Goal: Find specific page/section: Find specific page/section

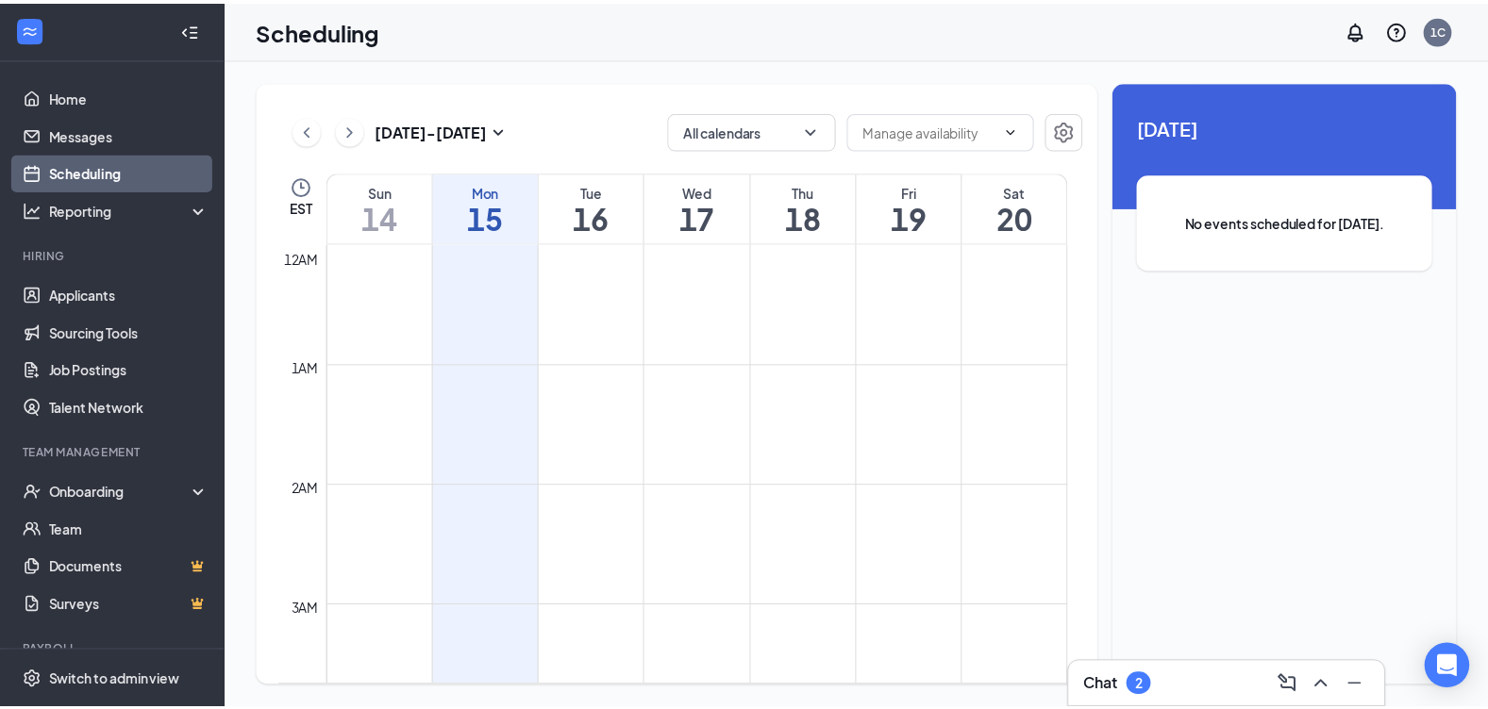
scroll to position [927, 0]
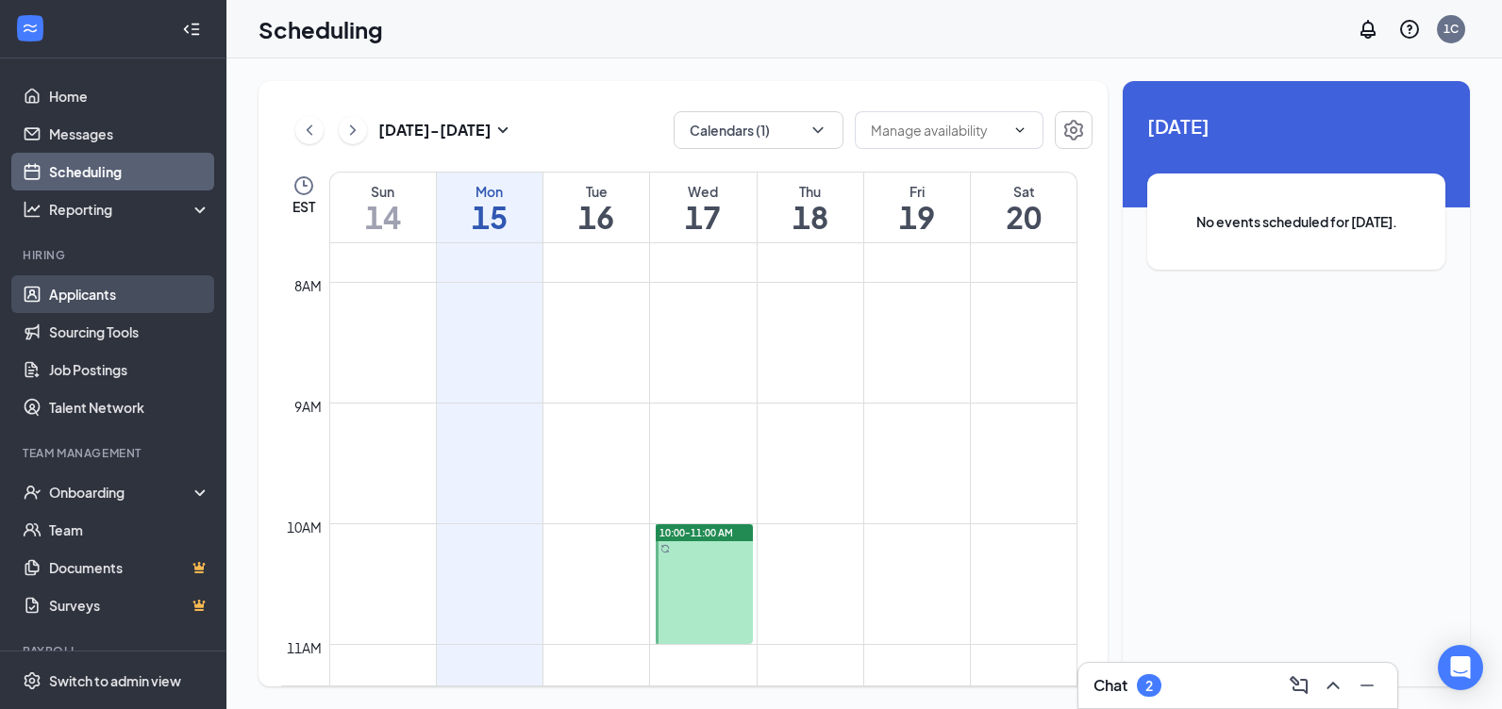
click at [82, 296] on link "Applicants" at bounding box center [129, 294] width 161 height 38
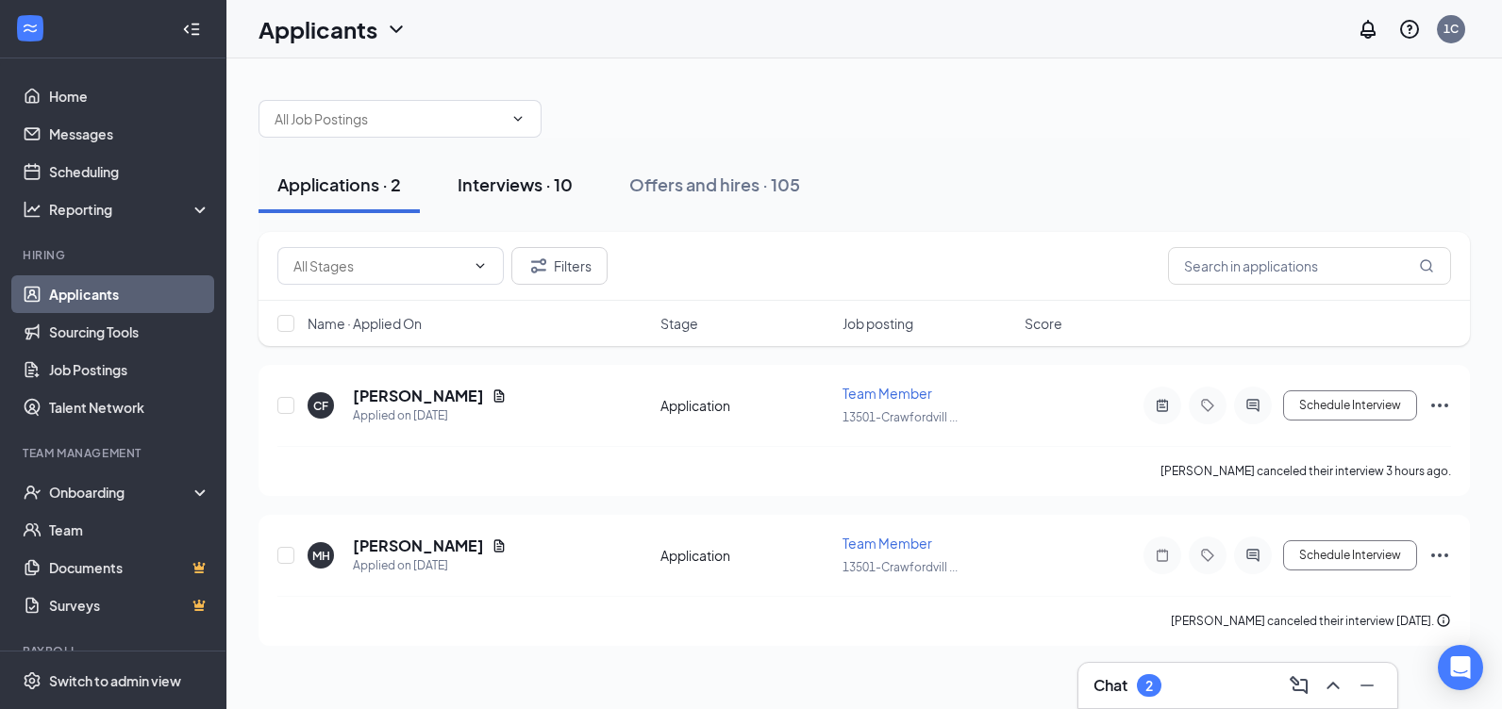
click at [539, 176] on div "Interviews · 10" at bounding box center [515, 185] width 115 height 24
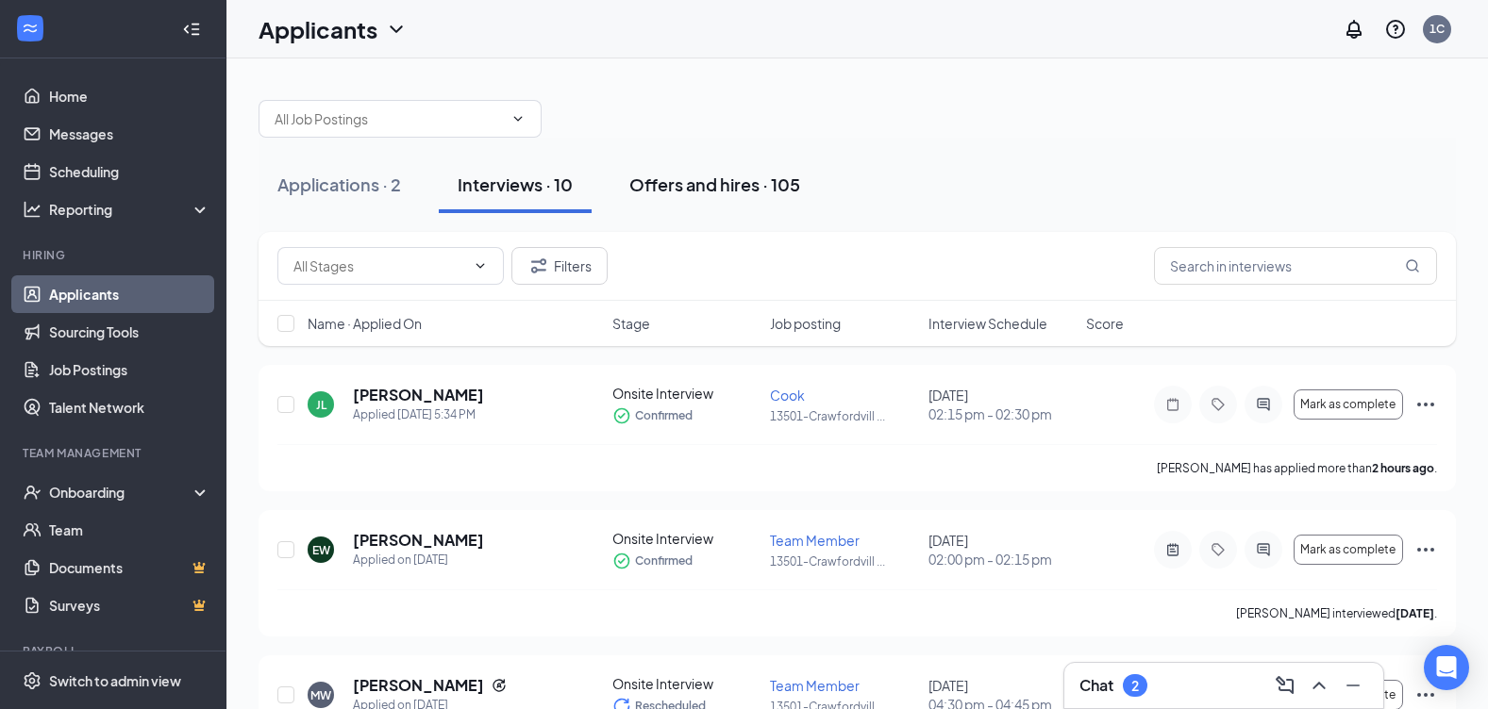
click at [694, 185] on div "Offers and hires · 105" at bounding box center [714, 185] width 171 height 24
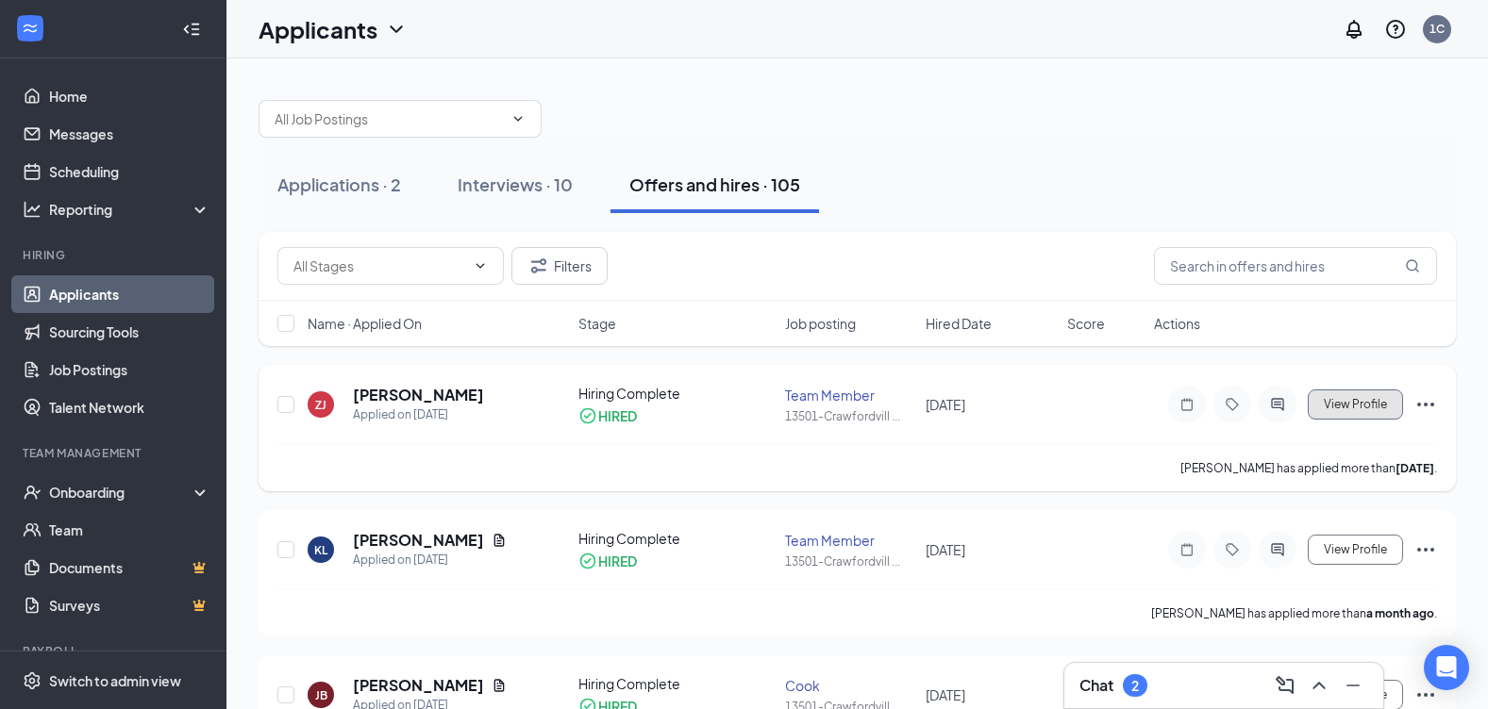
click at [1357, 395] on button "View Profile" at bounding box center [1355, 405] width 95 height 30
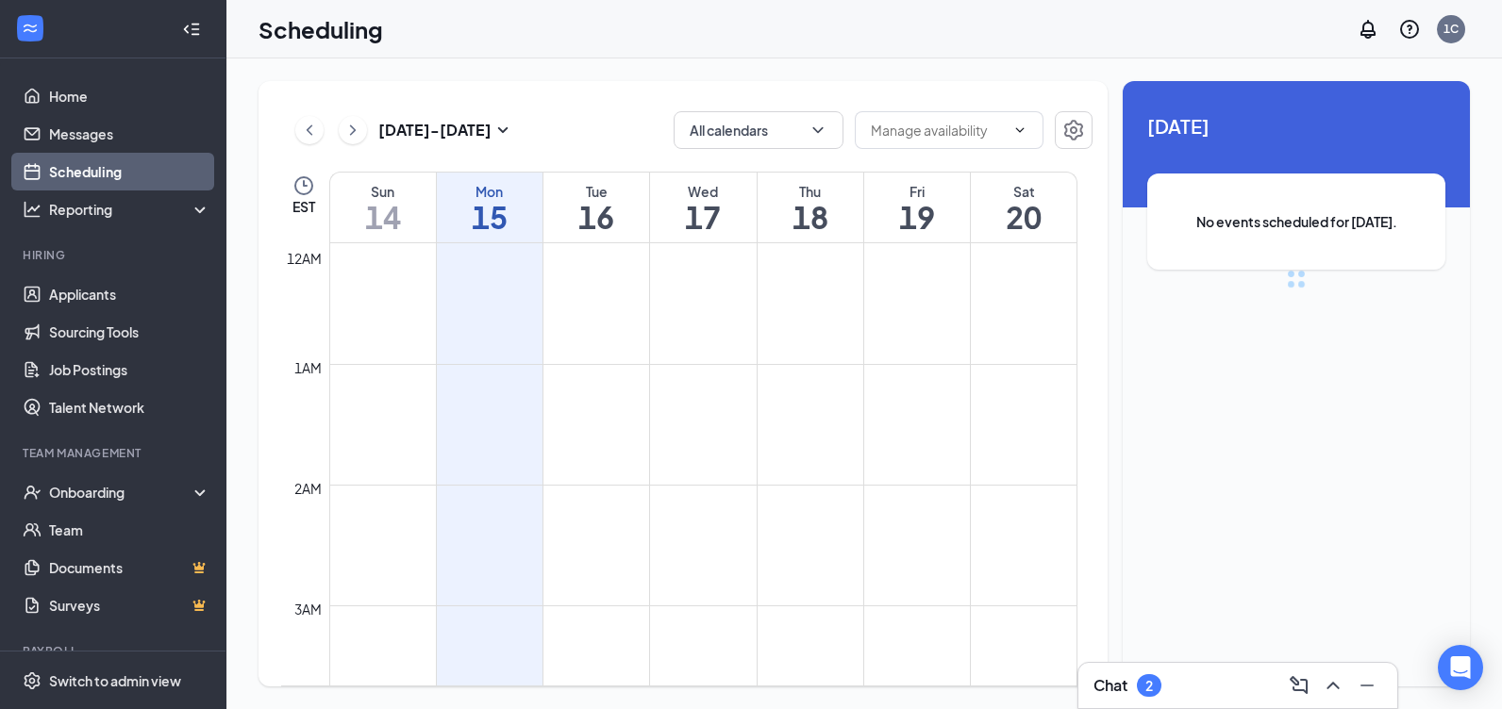
scroll to position [927, 0]
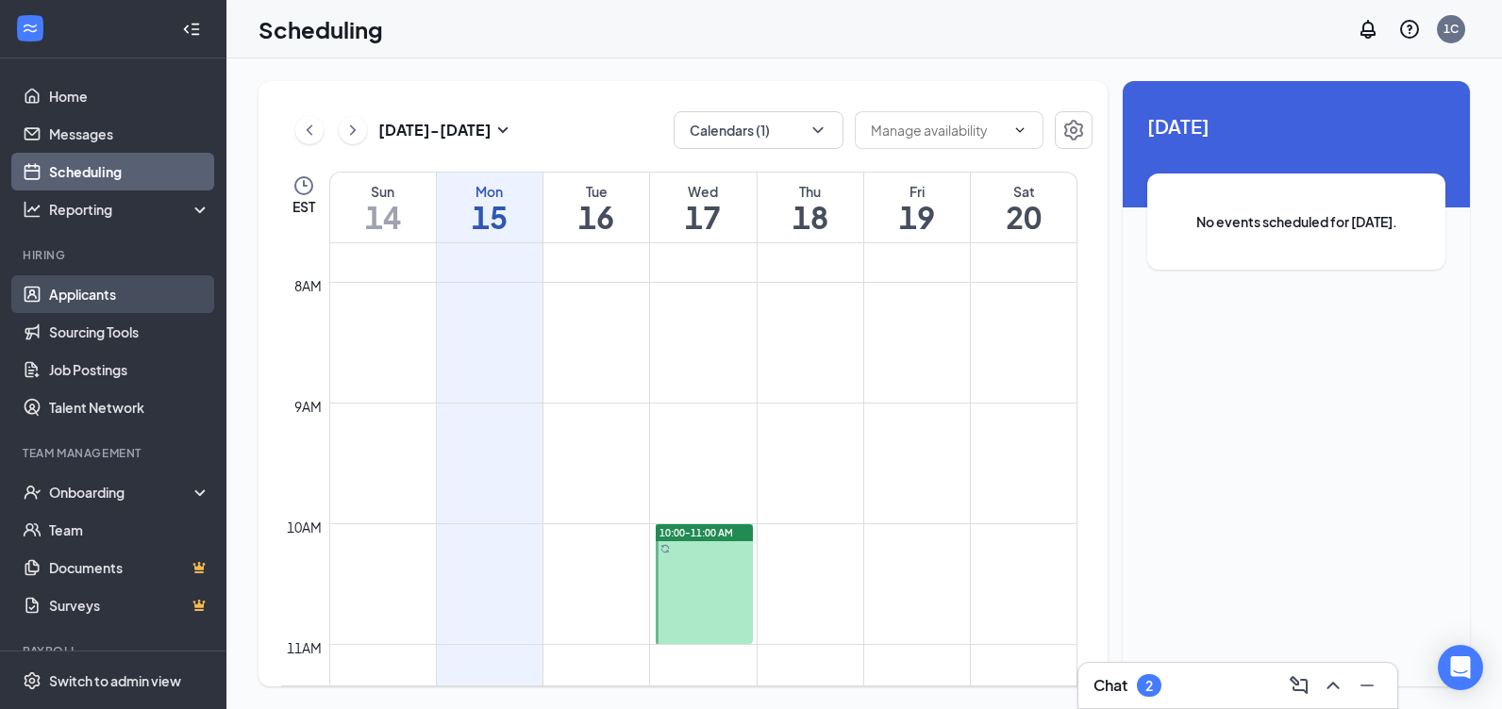
click at [103, 288] on link "Applicants" at bounding box center [129, 294] width 161 height 38
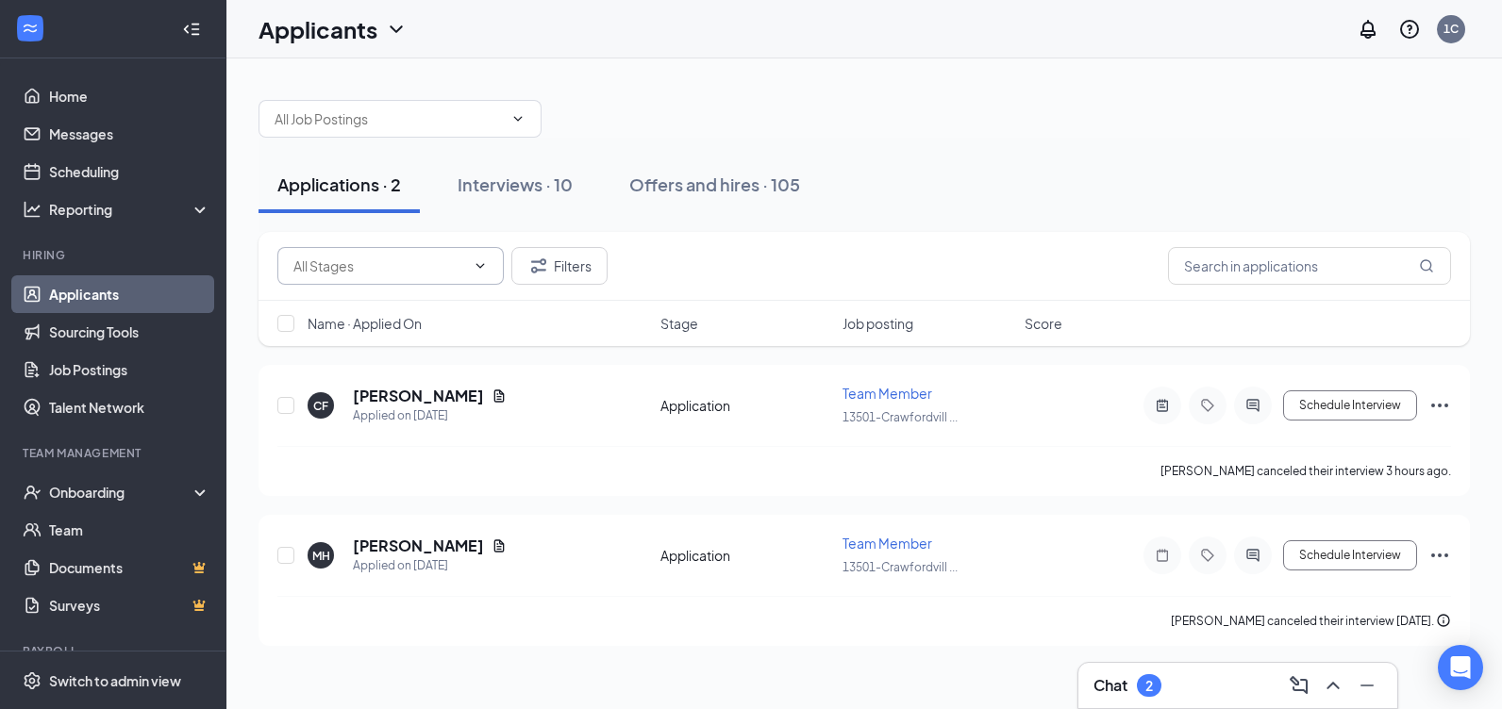
click at [480, 262] on icon "ChevronDown" at bounding box center [480, 266] width 15 height 15
